Goal: Find specific page/section: Find specific page/section

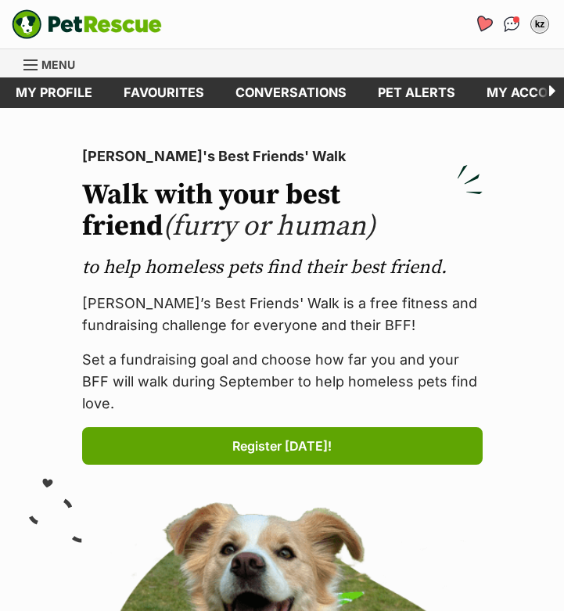
click at [493, 21] on link "Favourites" at bounding box center [483, 24] width 32 height 32
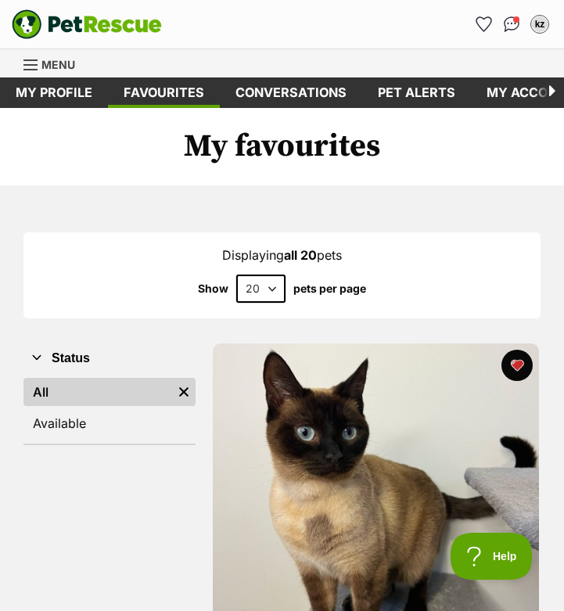
drag, startPoint x: 561, startPoint y: 50, endPoint x: 659, endPoint y: 50, distance: 98.6
drag, startPoint x: 561, startPoint y: 46, endPoint x: 853, endPoint y: 41, distance: 291.8
click at [561, 1] on div "Donate PetRescue home kz My account kz Kenzaz Zenza Edit profile Log out Pet al…" at bounding box center [282, 24] width 564 height 48
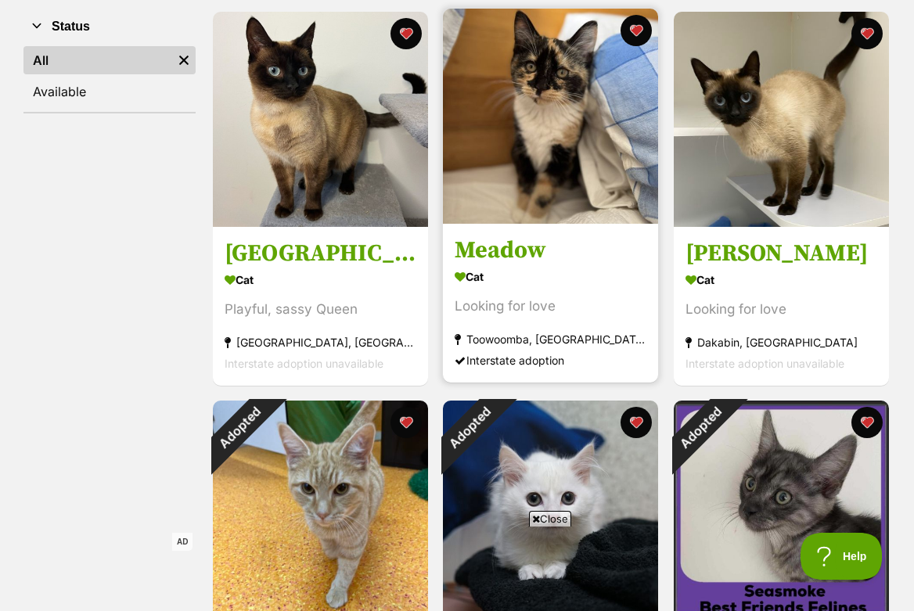
scroll to position [204, 0]
